Goal: Navigation & Orientation: Find specific page/section

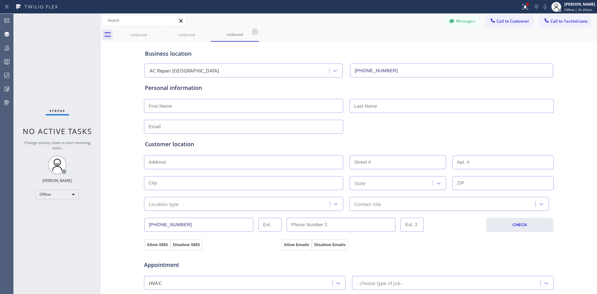
click at [325, 30] on div "outbound outbound outbound" at bounding box center [355, 35] width 482 height 14
click at [185, 39] on div "outbound" at bounding box center [186, 35] width 47 height 14
drag, startPoint x: 140, startPoint y: 36, endPoint x: 165, endPoint y: 59, distance: 34.5
click at [140, 37] on div "outbound" at bounding box center [138, 34] width 47 height 5
click at [191, 32] on div "outbound" at bounding box center [186, 35] width 47 height 14
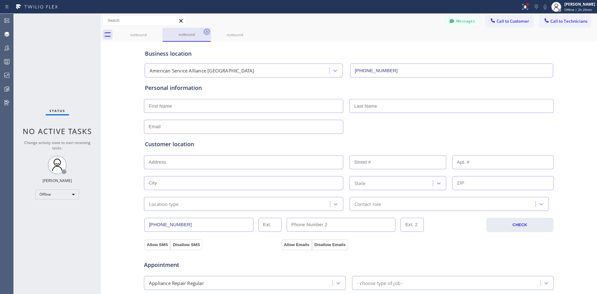
click at [208, 34] on icon at bounding box center [207, 32] width 6 height 6
click at [207, 33] on icon at bounding box center [206, 31] width 7 height 7
click at [161, 32] on icon at bounding box center [158, 31] width 7 height 7
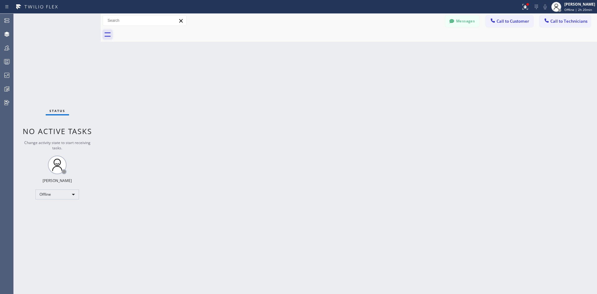
click at [106, 36] on icon at bounding box center [107, 34] width 6 height 4
click at [263, 32] on div at bounding box center [355, 35] width 482 height 14
click at [329, 141] on div "Back to Dashboard Change Sender ID Customers Technicians Select a contact Outbo…" at bounding box center [349, 154] width 496 height 280
